Goal: Use online tool/utility: Utilize a website feature to perform a specific function

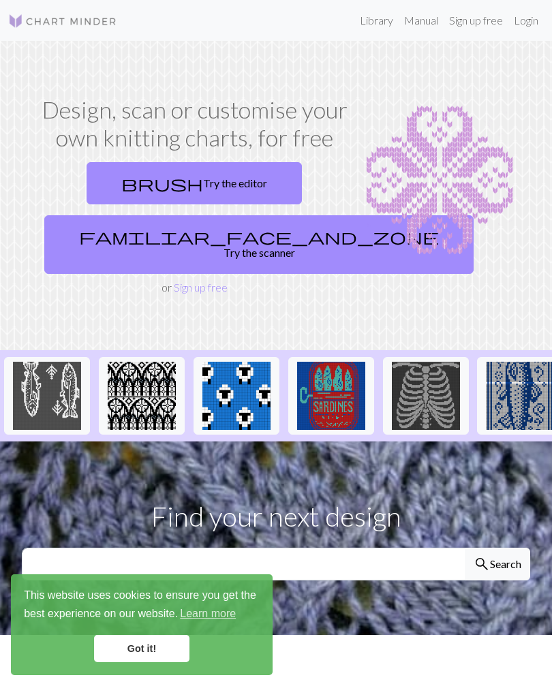
click at [164, 643] on link "Got it!" at bounding box center [141, 648] width 95 height 27
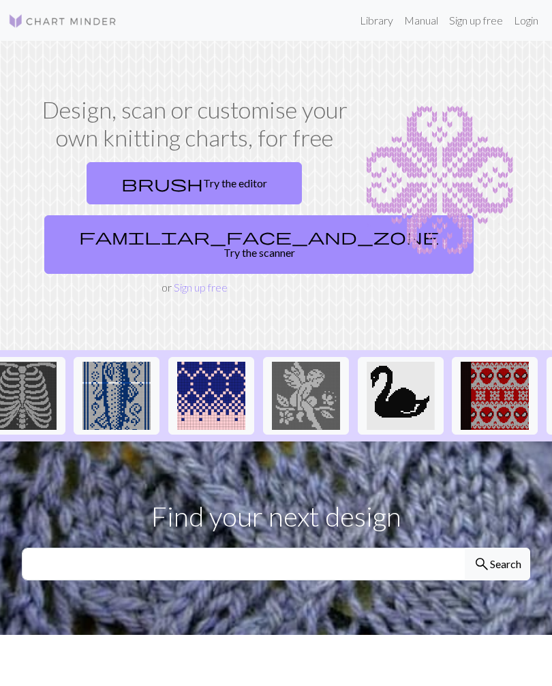
click at [234, 179] on link "brush Try the editor" at bounding box center [194, 183] width 215 height 42
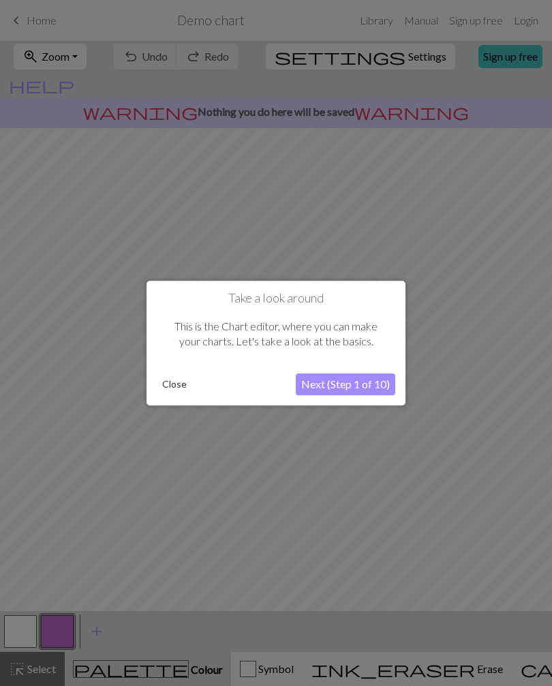
click at [370, 384] on button "Next (Step 1 of 10)" at bounding box center [345, 384] width 99 height 22
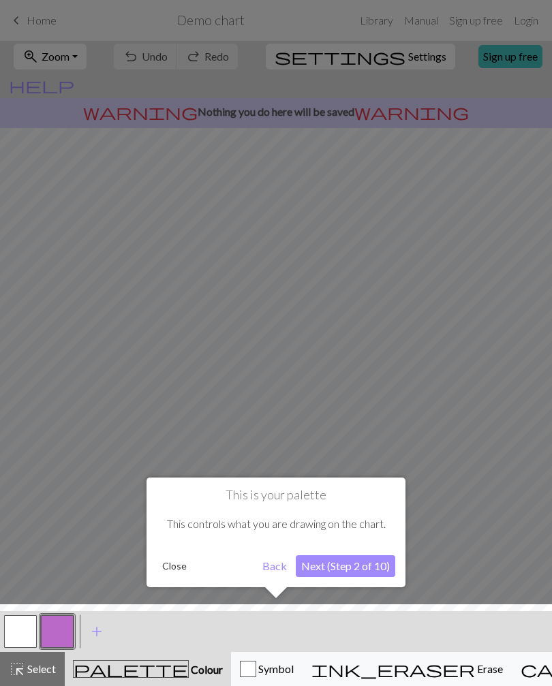
click at [379, 563] on button "Next (Step 2 of 10)" at bounding box center [345, 566] width 99 height 22
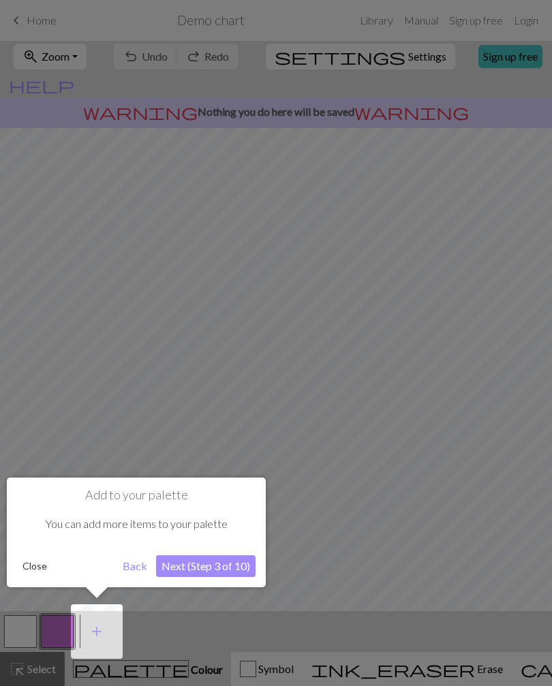
click at [379, 562] on div at bounding box center [276, 343] width 552 height 686
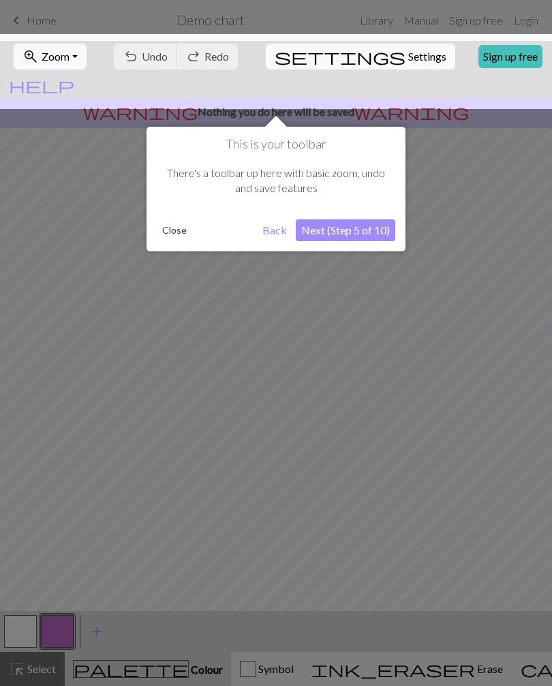
click at [380, 561] on div at bounding box center [276, 343] width 552 height 686
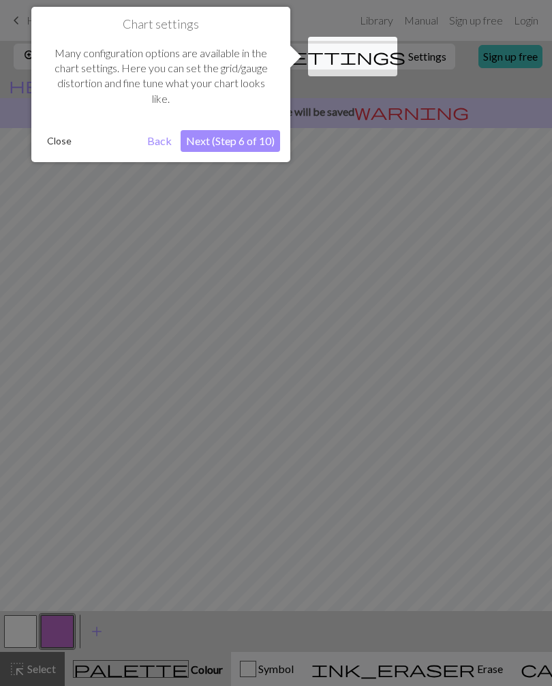
click at [380, 527] on div at bounding box center [276, 343] width 552 height 686
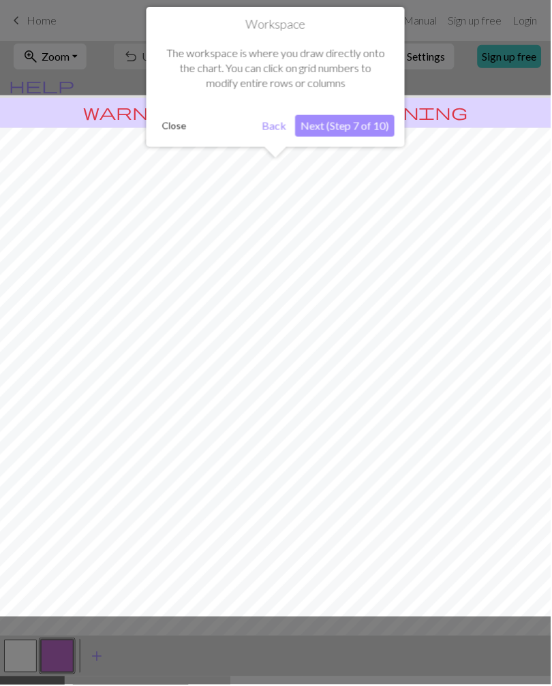
click at [383, 522] on div at bounding box center [276, 356] width 566 height 523
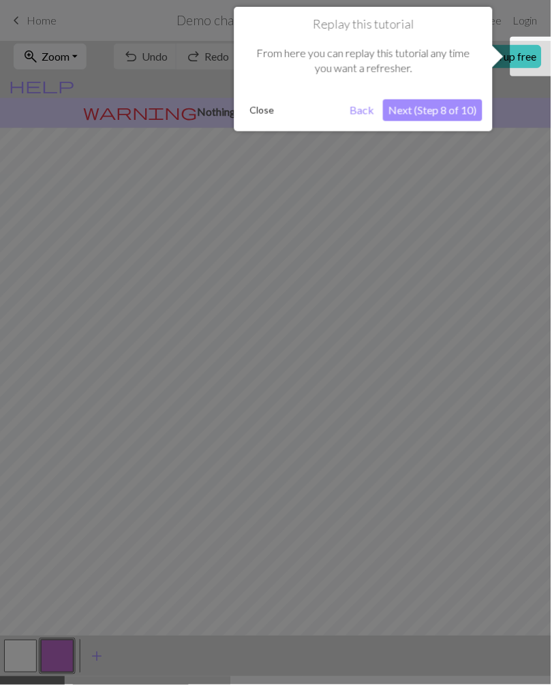
click at [390, 510] on div at bounding box center [276, 343] width 552 height 686
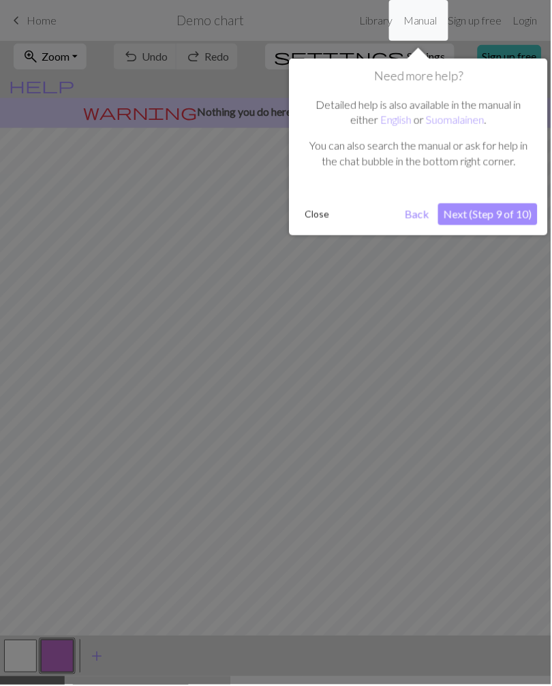
click at [391, 509] on div at bounding box center [276, 343] width 552 height 686
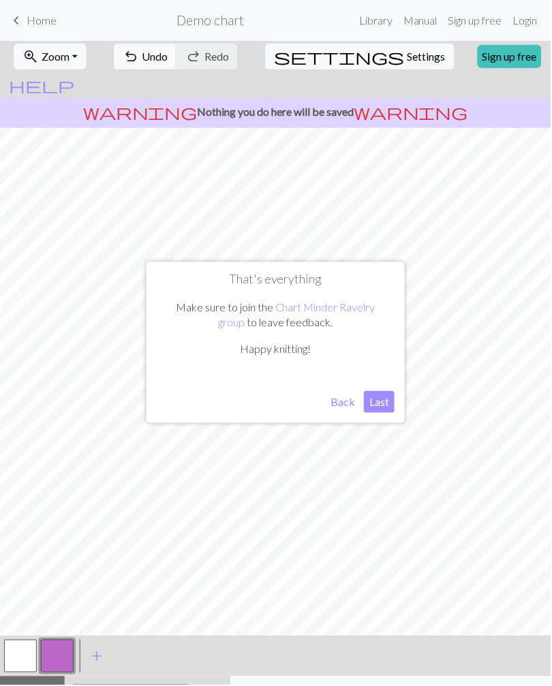
click at [389, 403] on button "Last" at bounding box center [380, 403] width 31 height 22
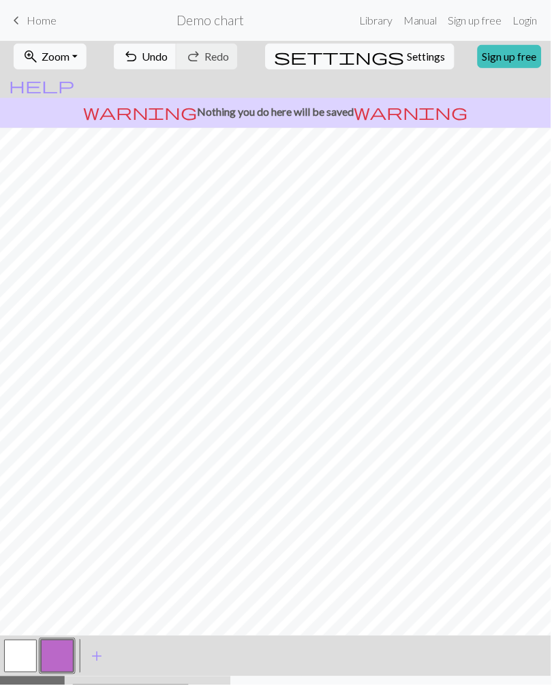
click at [127, 686] on div "palette Colour Colour" at bounding box center [148, 695] width 150 height 18
click at [32, 22] on span "Home" at bounding box center [42, 20] width 30 height 13
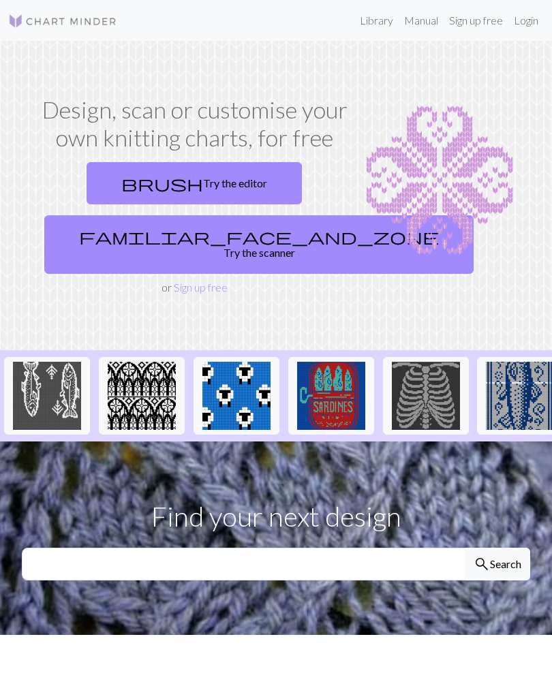
click at [166, 179] on span "brush" at bounding box center [162, 183] width 82 height 19
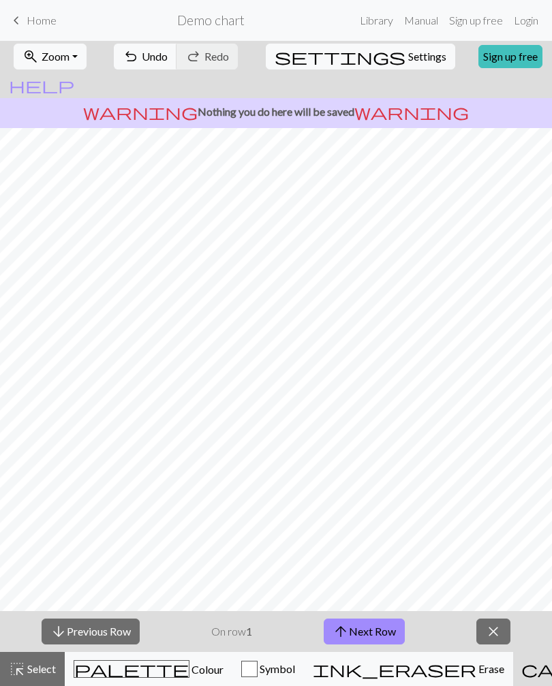
click at [504, 632] on button "close" at bounding box center [493, 632] width 34 height 26
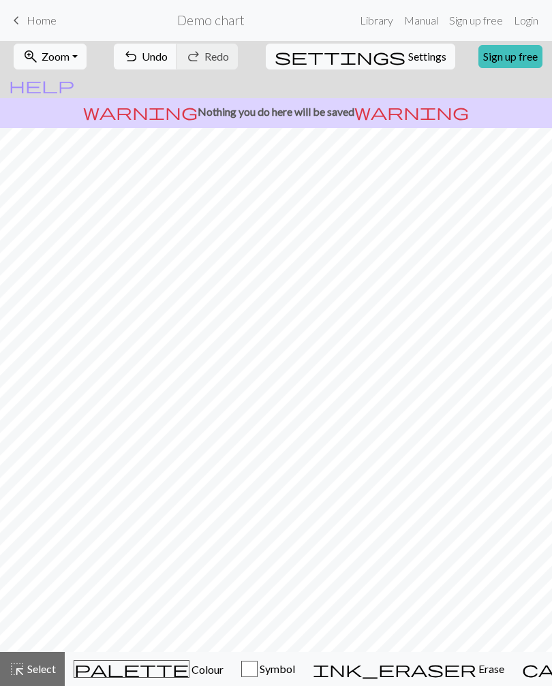
click at [408, 55] on span "Settings" at bounding box center [427, 56] width 38 height 16
select select "aran"
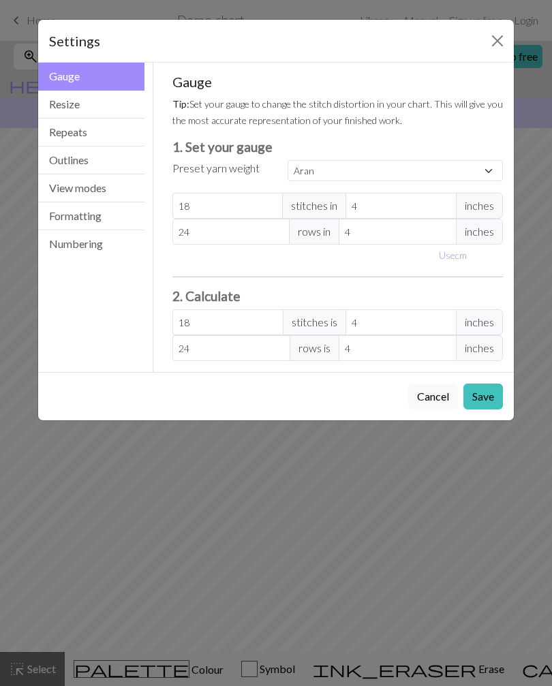
click at [493, 39] on button "Close" at bounding box center [498, 41] width 22 height 22
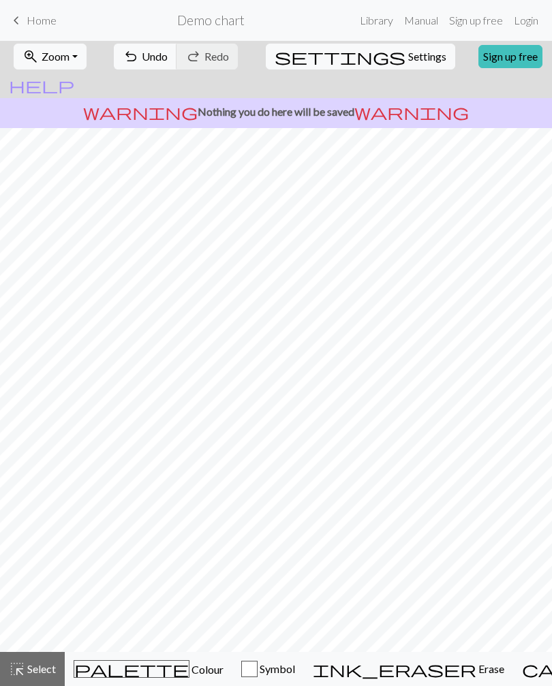
click at [230, 16] on h2 "Demo chart" at bounding box center [210, 20] width 67 height 16
click at [408, 52] on span "Settings" at bounding box center [427, 56] width 38 height 16
select select "aran"
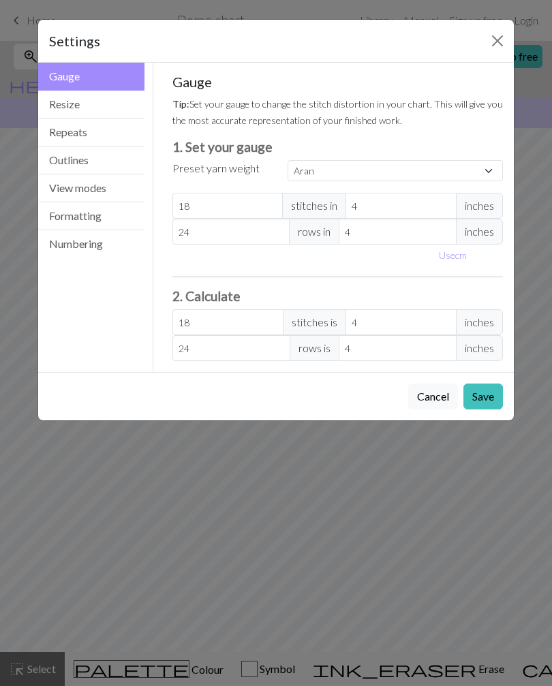
click at [491, 41] on button "Close" at bounding box center [498, 41] width 22 height 22
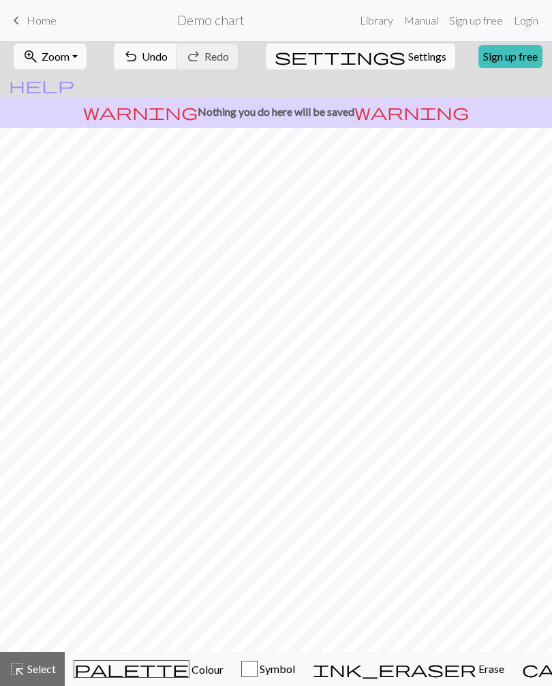
click at [74, 76] on span "help" at bounding box center [41, 85] width 65 height 19
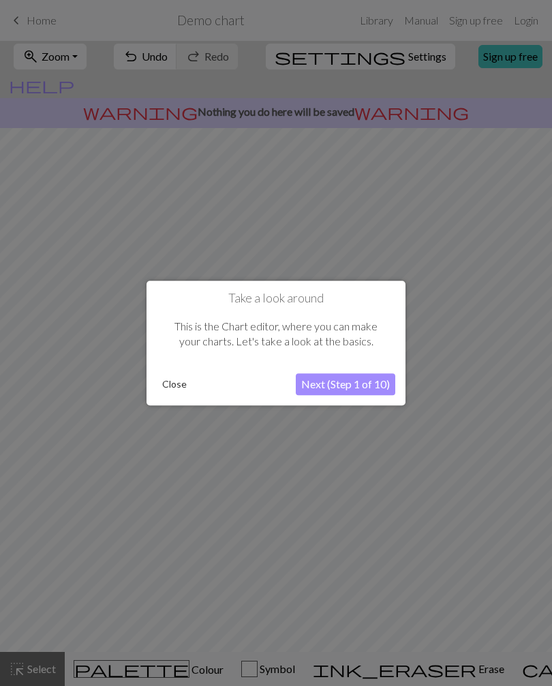
click at [168, 382] on button "Close" at bounding box center [174, 384] width 35 height 20
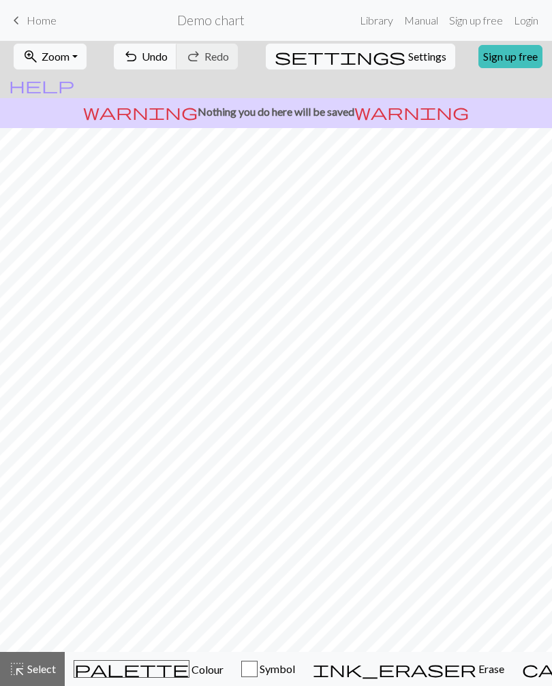
click at [29, 29] on link "keyboard_arrow_left Home" at bounding box center [32, 20] width 48 height 23
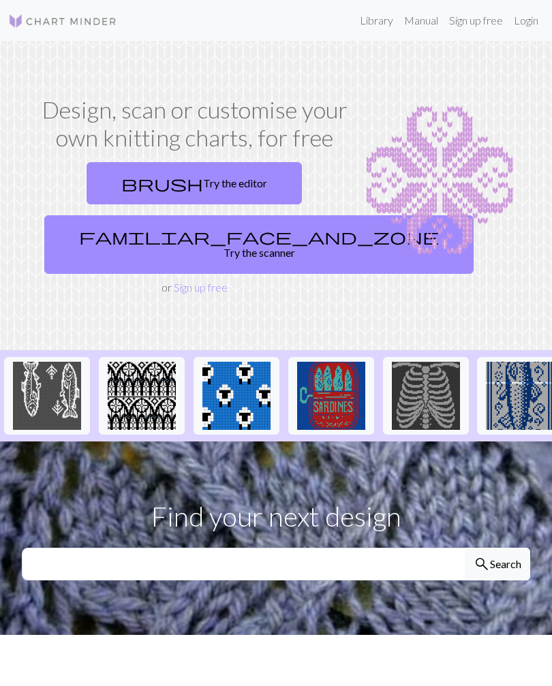
click at [167, 230] on link "familiar_face_and_zone Try the scanner" at bounding box center [258, 244] width 429 height 59
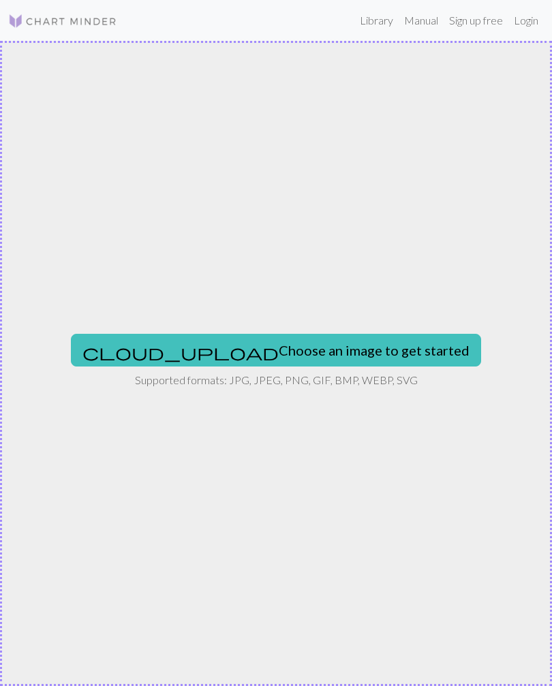
click at [345, 349] on button "cloud_upload Choose an image to get started" at bounding box center [276, 350] width 410 height 33
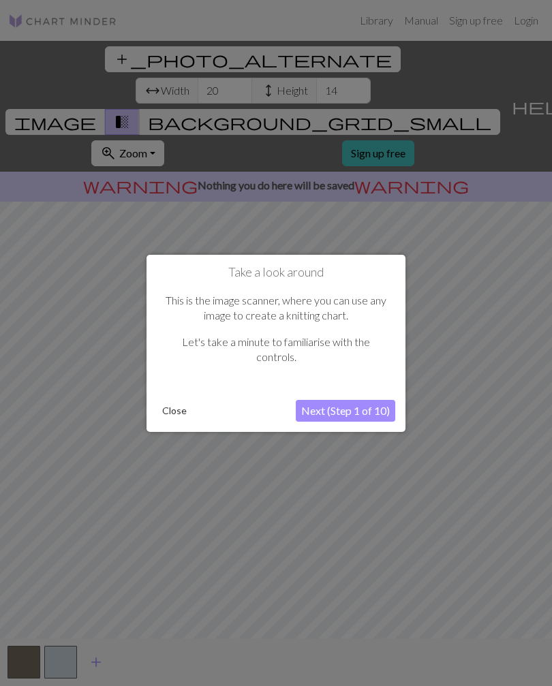
click at [370, 407] on button "Next (Step 1 of 10)" at bounding box center [345, 411] width 99 height 22
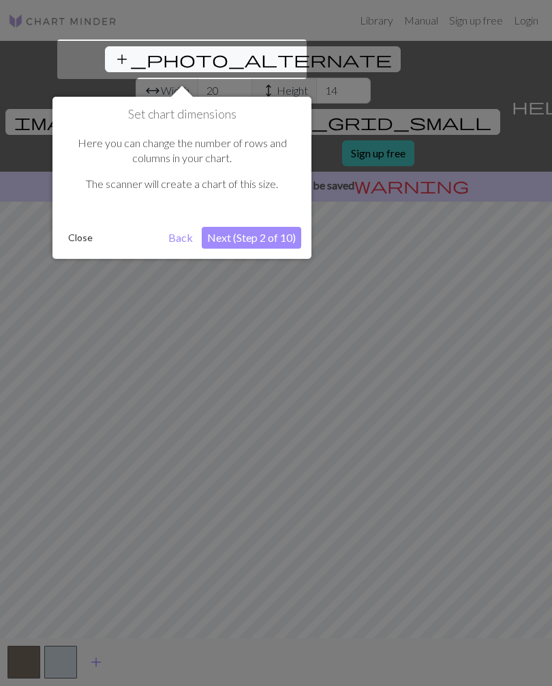
click at [370, 407] on div at bounding box center [276, 354] width 552 height 709
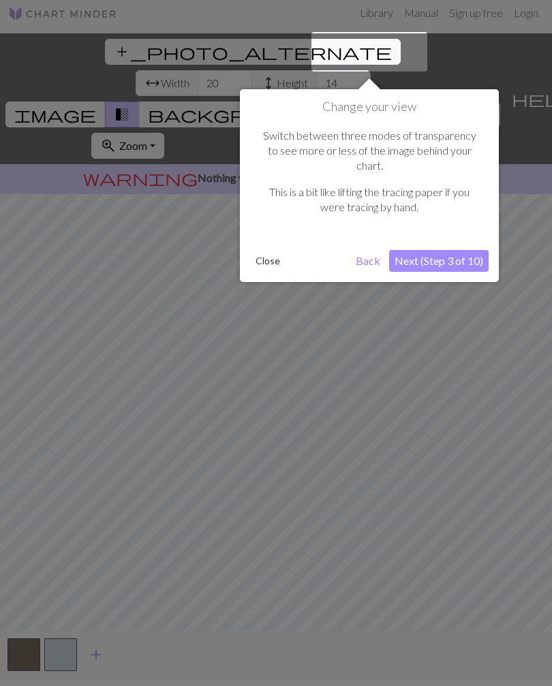
click at [369, 408] on div at bounding box center [276, 347] width 552 height 709
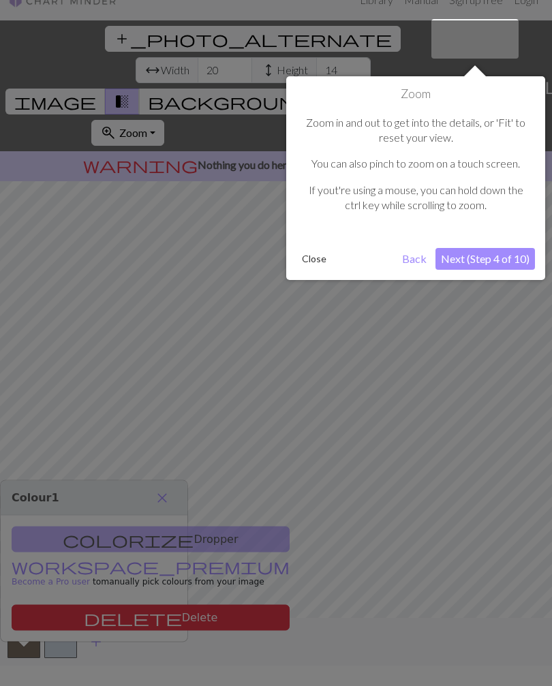
scroll to position [21, 0]
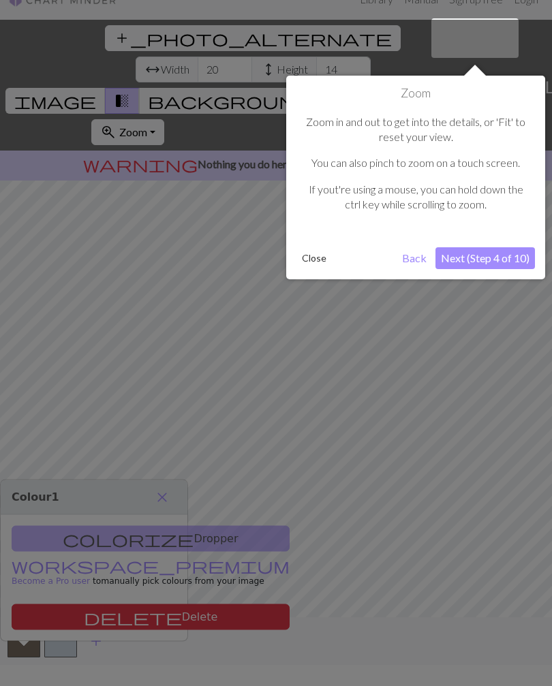
click at [381, 398] on div at bounding box center [276, 333] width 552 height 709
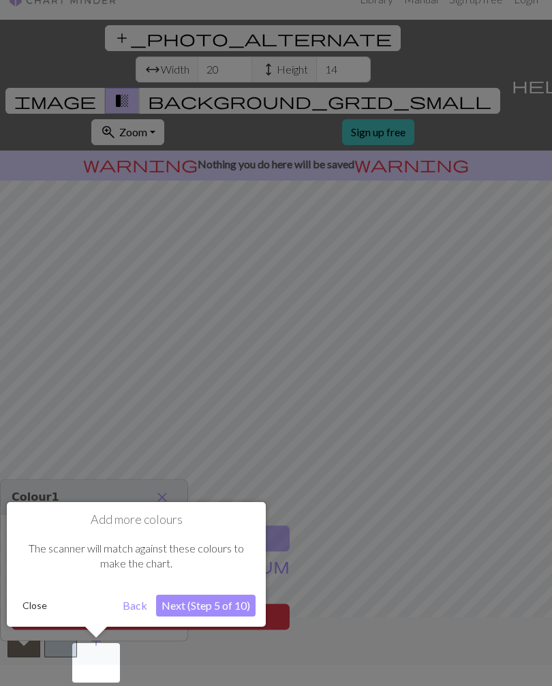
click at [386, 402] on div at bounding box center [276, 333] width 552 height 709
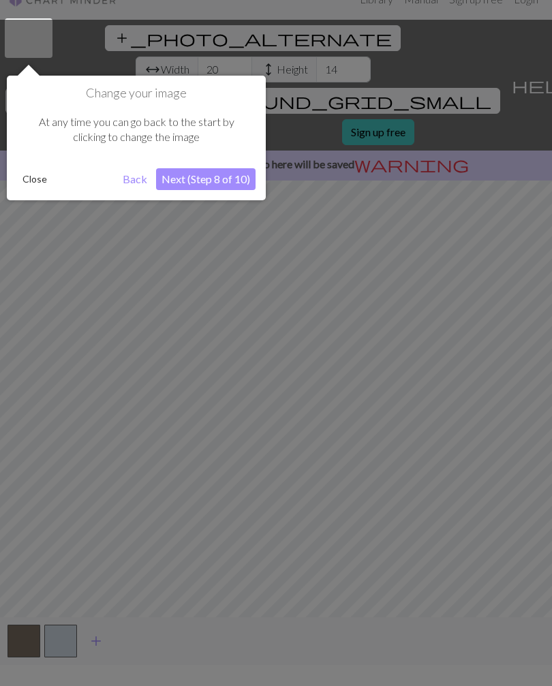
click at [386, 404] on div at bounding box center [276, 333] width 552 height 709
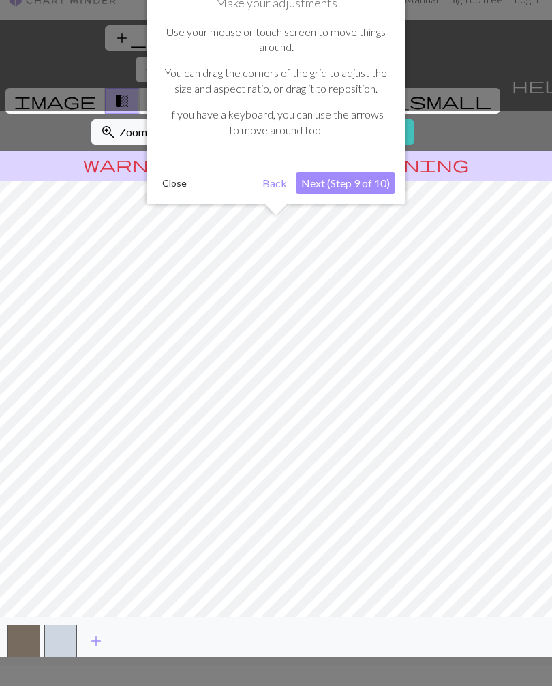
click at [385, 406] on div at bounding box center [276, 384] width 566 height 546
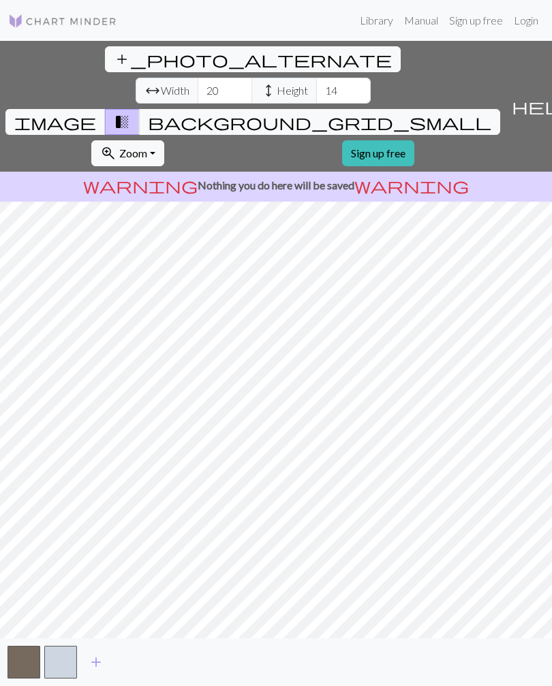
click at [55, 673] on button "button" at bounding box center [60, 662] width 33 height 33
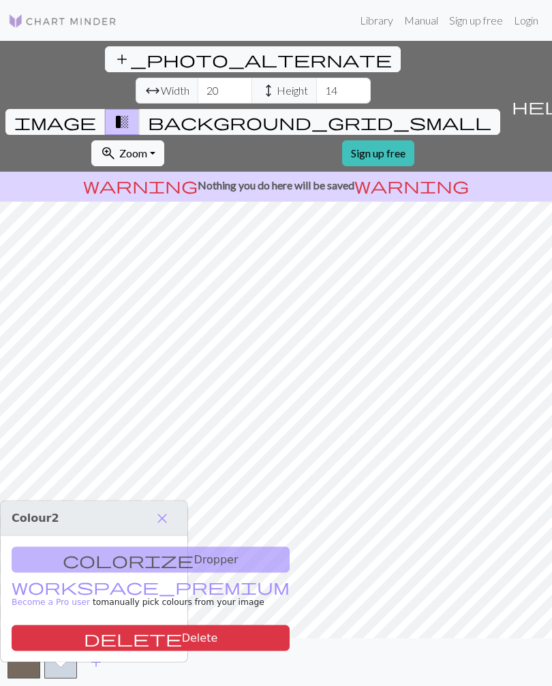
click at [56, 673] on button "button" at bounding box center [60, 662] width 33 height 33
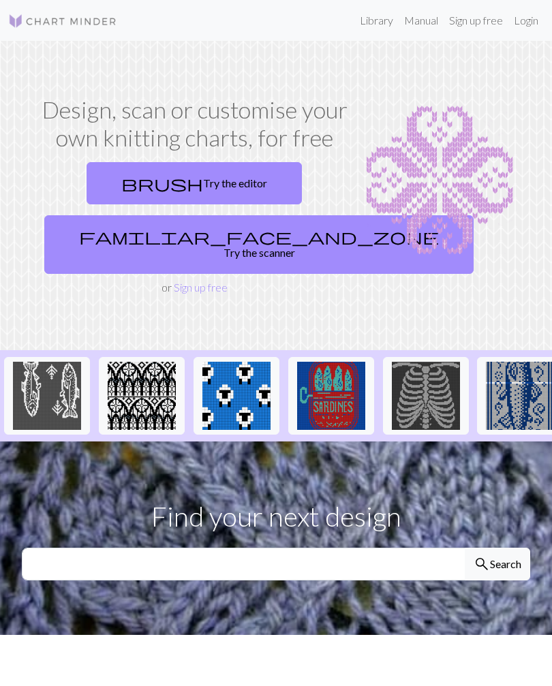
click at [242, 389] on img at bounding box center [236, 396] width 68 height 68
